Goal: Information Seeking & Learning: Find specific fact

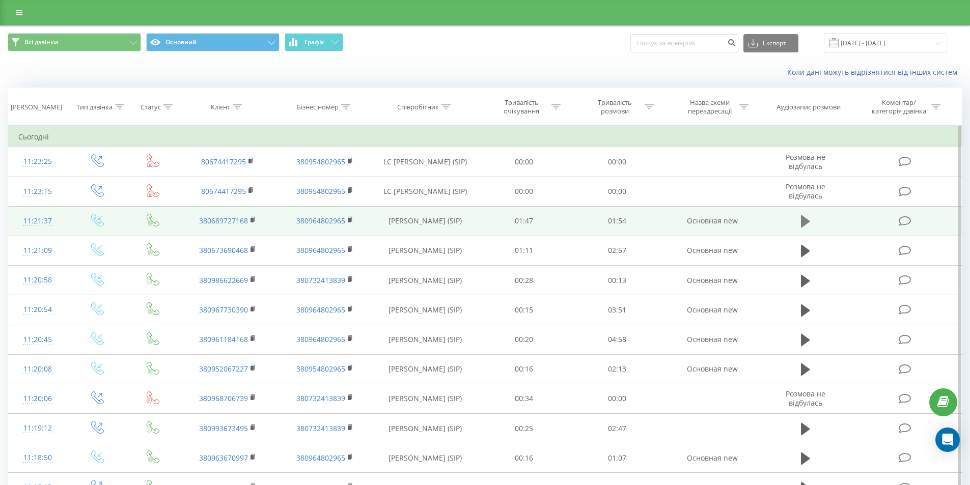
click at [806, 221] on icon at bounding box center [805, 221] width 9 height 12
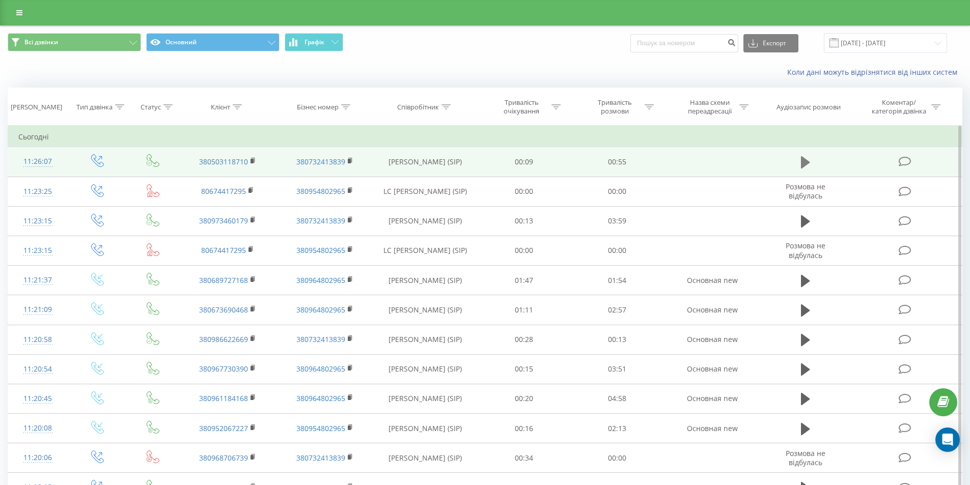
click at [808, 160] on icon at bounding box center [805, 162] width 9 height 14
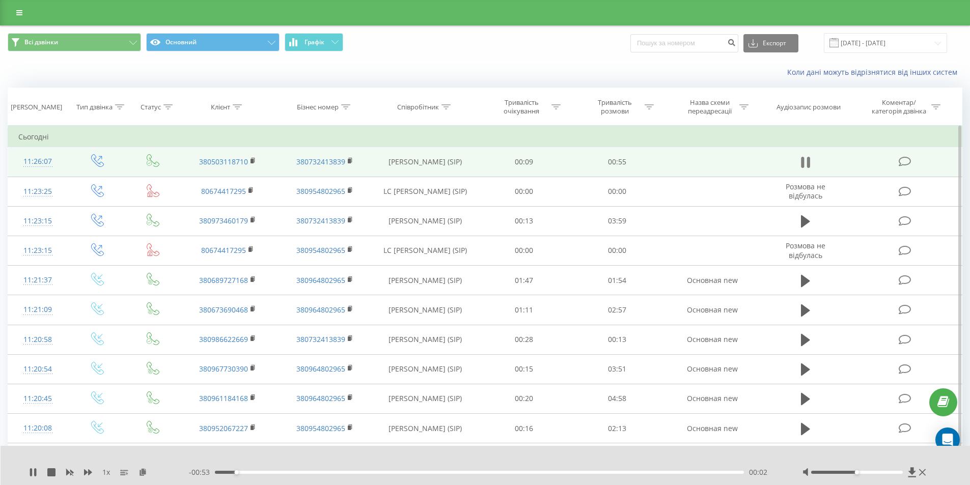
click at [806, 160] on icon at bounding box center [805, 162] width 9 height 14
click at [237, 104] on icon at bounding box center [237, 106] width 9 height 5
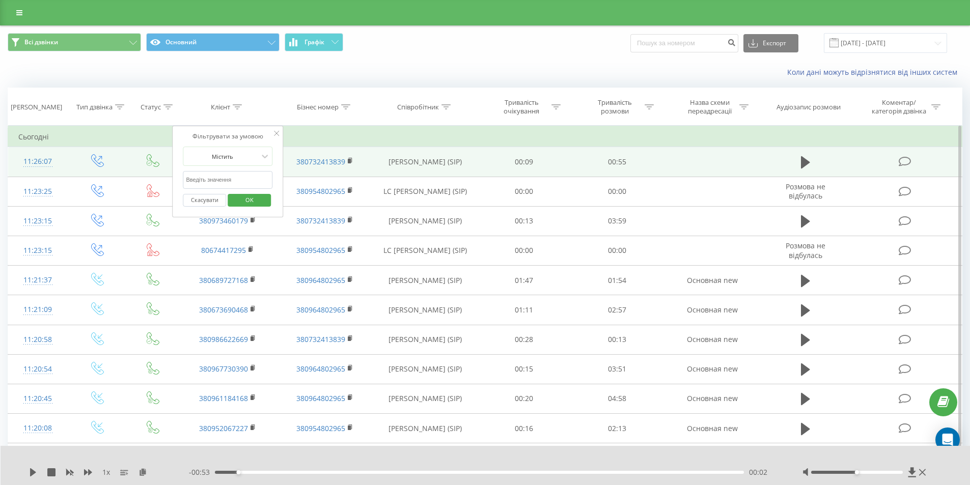
click at [217, 188] on input "text" at bounding box center [228, 180] width 90 height 18
paste input "380682795794"
type input "380682795794"
click at [240, 198] on span "OK" at bounding box center [249, 200] width 29 height 16
